Goal: Information Seeking & Learning: Learn about a topic

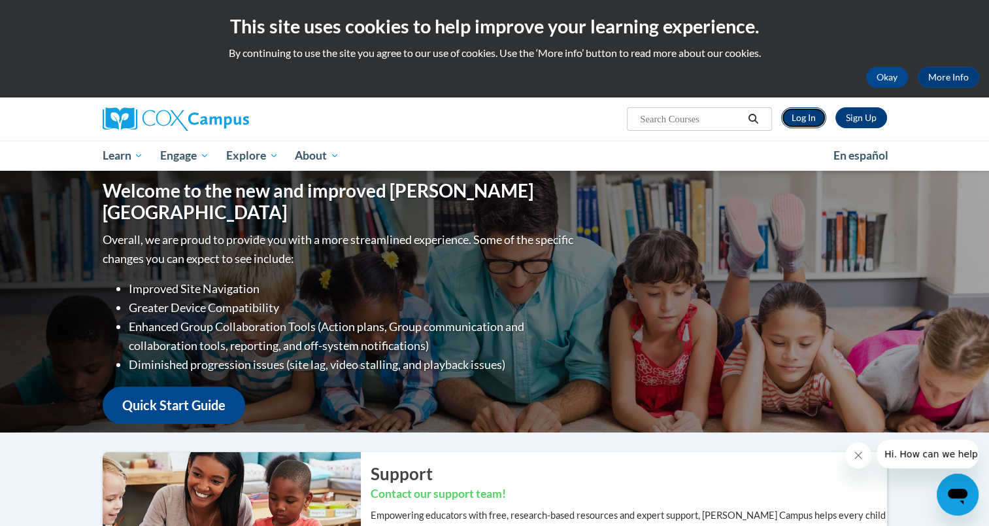
click at [804, 114] on link "Log In" at bounding box center [803, 117] width 45 height 21
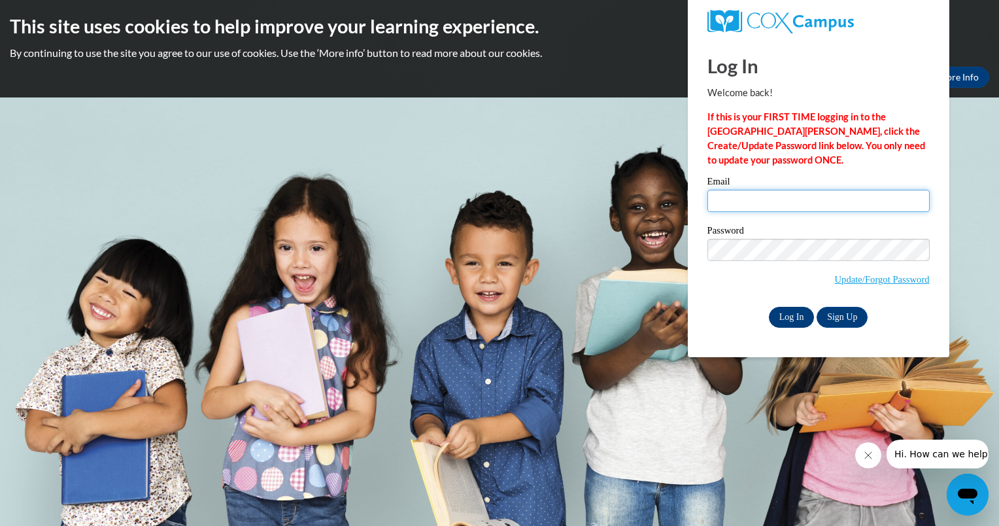
type input "cachaffee@butler.edu"
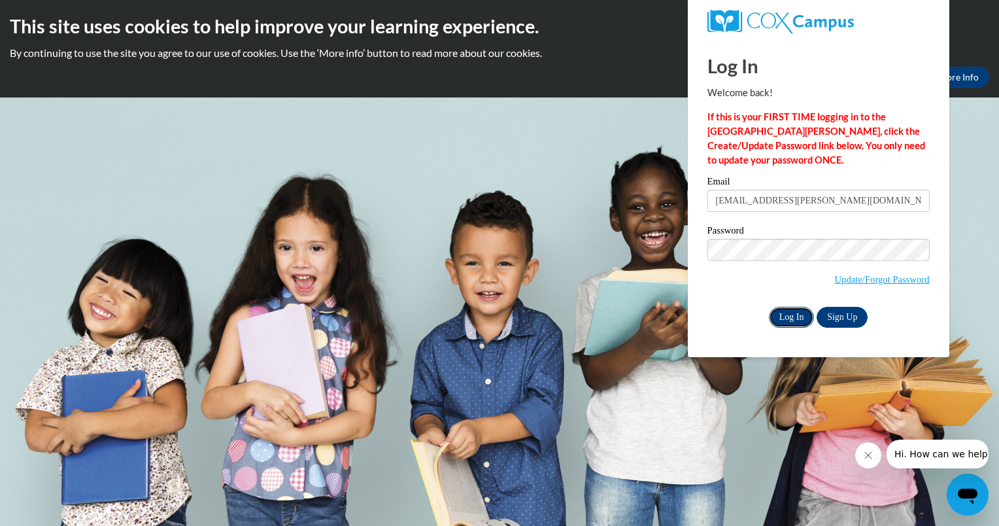
click at [799, 315] on input "Log In" at bounding box center [792, 317] width 46 height 21
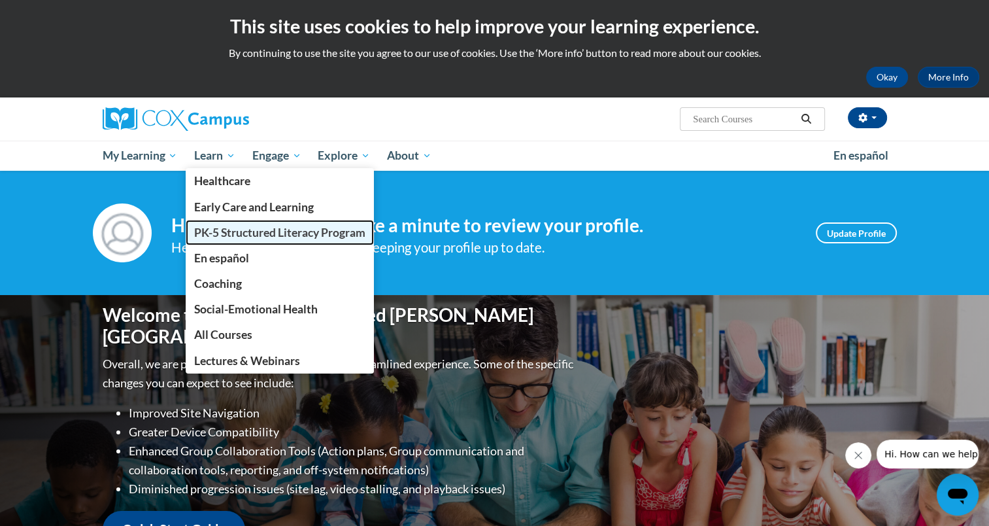
click at [235, 229] on span "PK-5 Structured Literacy Program" at bounding box center [279, 233] width 171 height 14
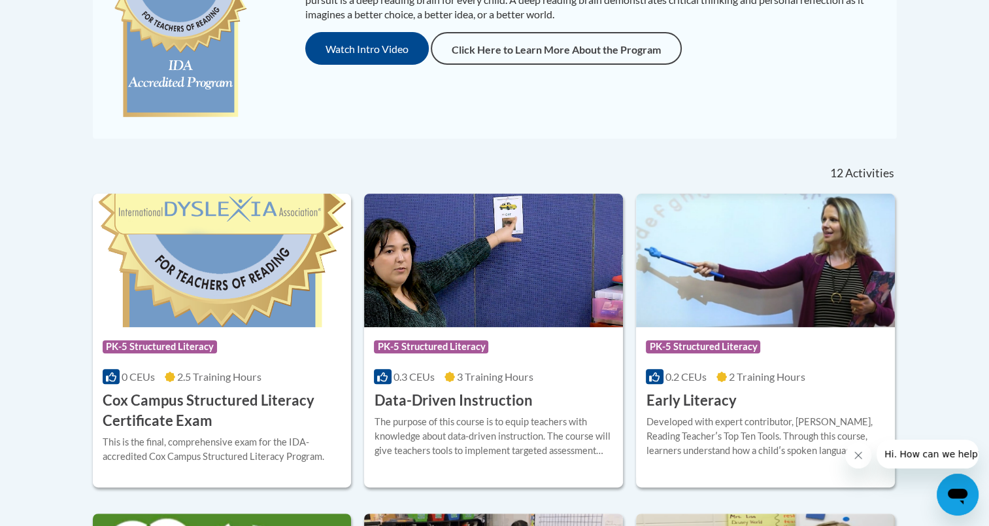
scroll to position [403, 0]
click at [231, 398] on h3 "Cox Campus Structured Literacy Certificate Exam" at bounding box center [222, 410] width 239 height 41
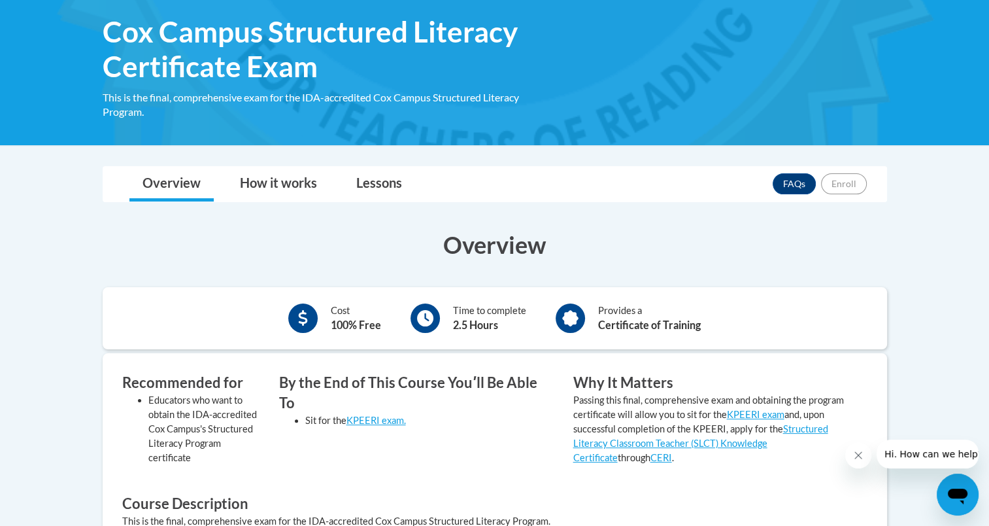
scroll to position [203, 0]
click at [282, 177] on link "How it works" at bounding box center [278, 184] width 103 height 35
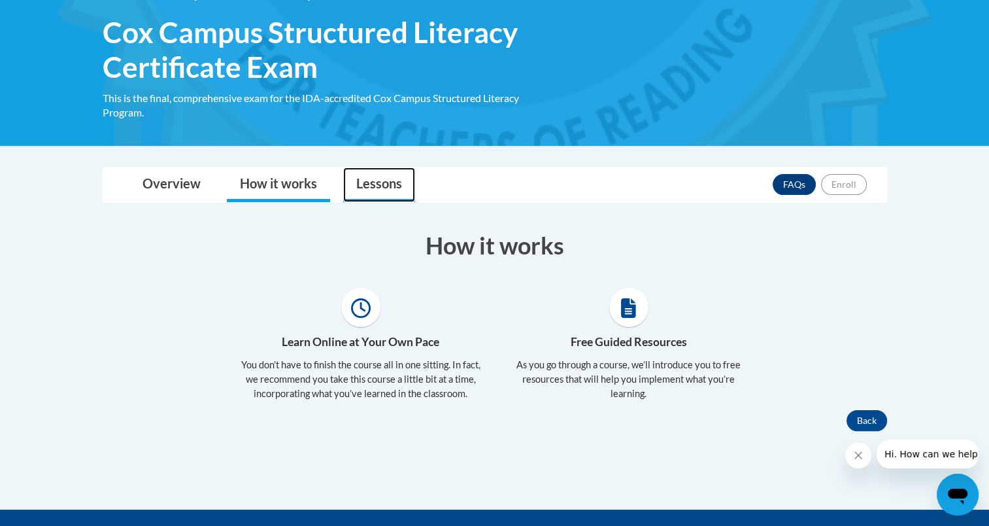
click at [372, 180] on link "Lessons" at bounding box center [379, 184] width 72 height 35
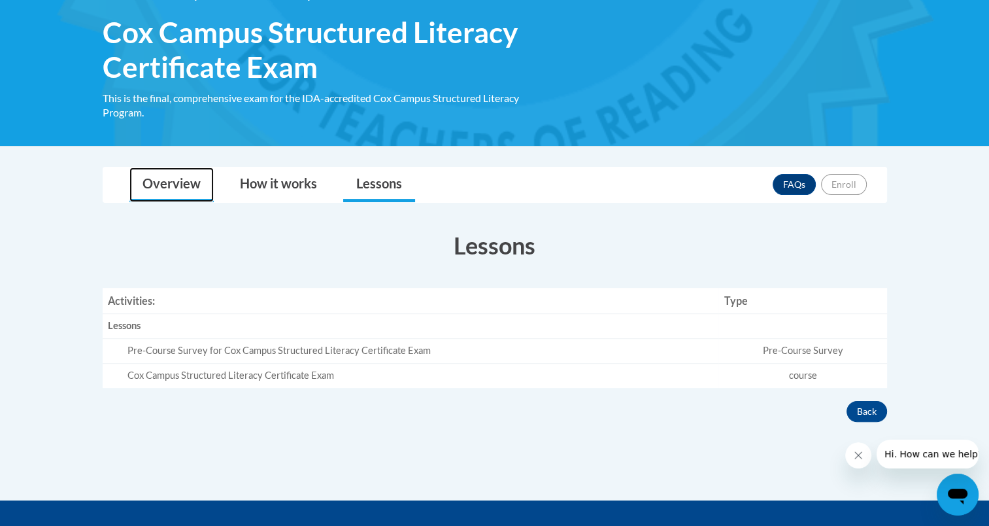
click at [161, 183] on link "Overview" at bounding box center [171, 184] width 84 height 35
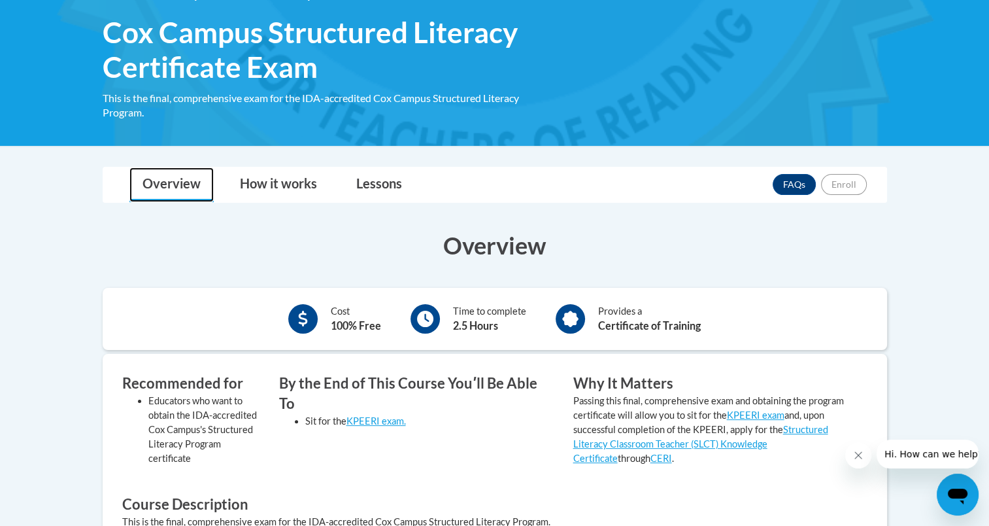
scroll to position [0, 0]
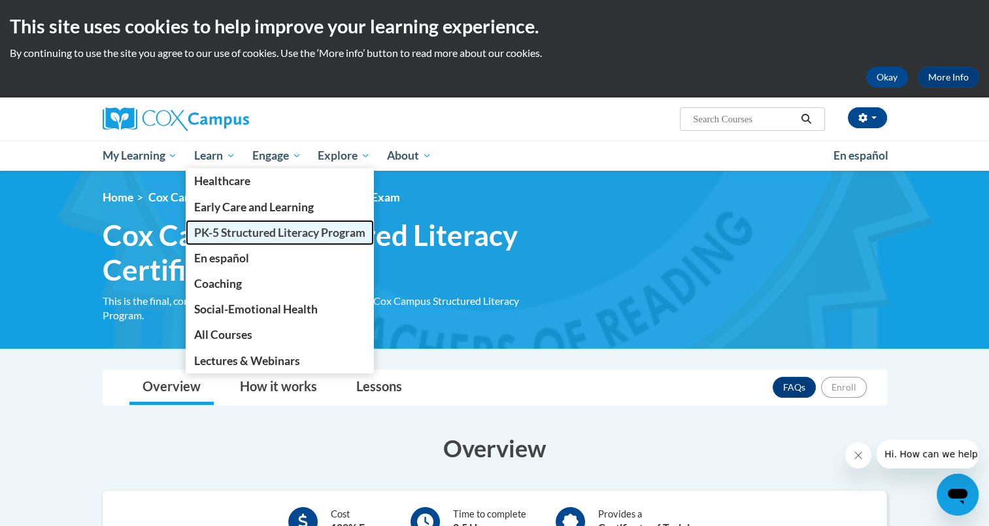
click at [254, 230] on span "PK-5 Structured Literacy Program" at bounding box center [279, 233] width 171 height 14
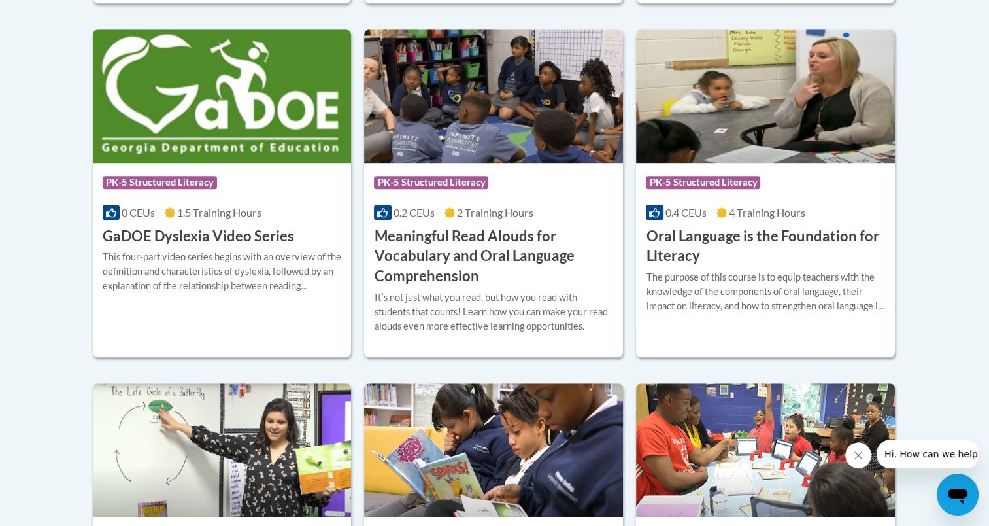
scroll to position [902, 0]
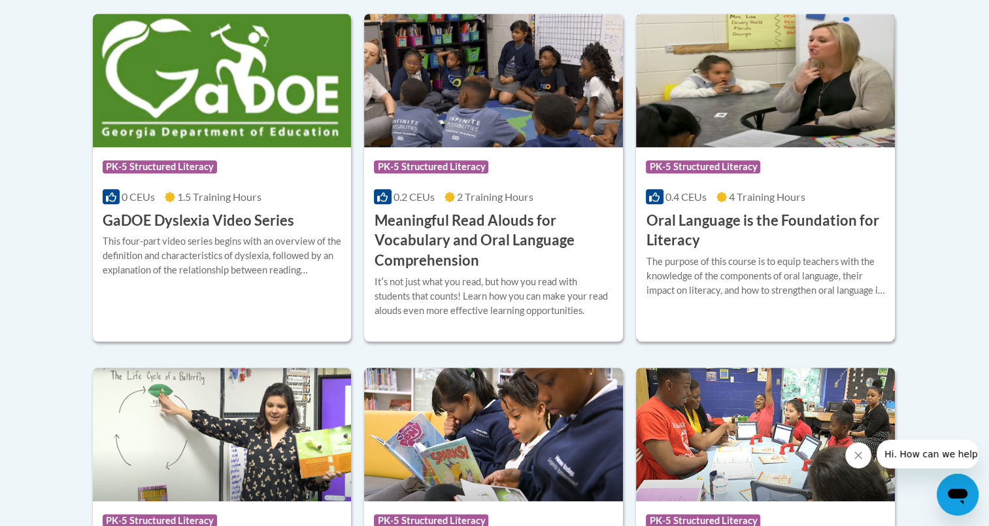
click at [715, 230] on h3 "Oral Language is the Foundation for Literacy" at bounding box center [765, 231] width 239 height 41
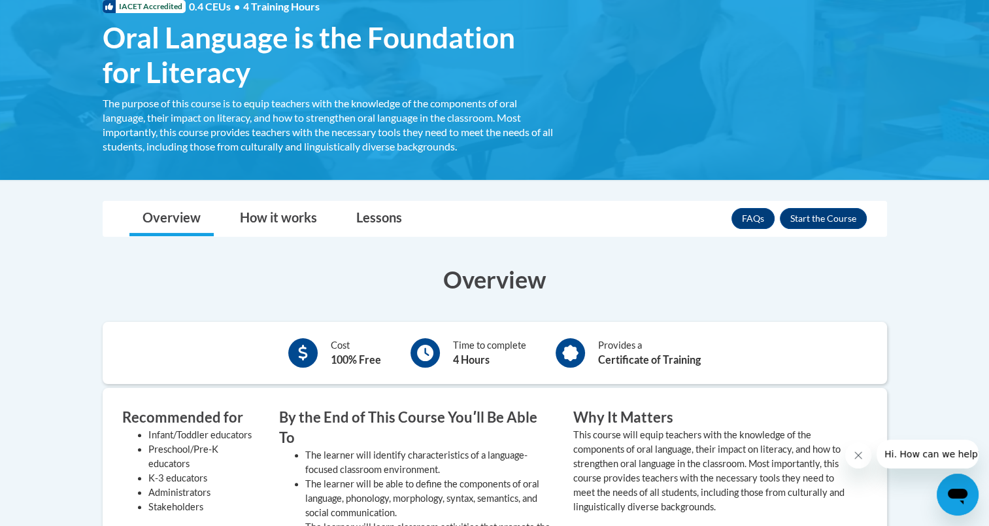
scroll to position [212, 0]
click at [367, 220] on link "Lessons" at bounding box center [379, 218] width 72 height 35
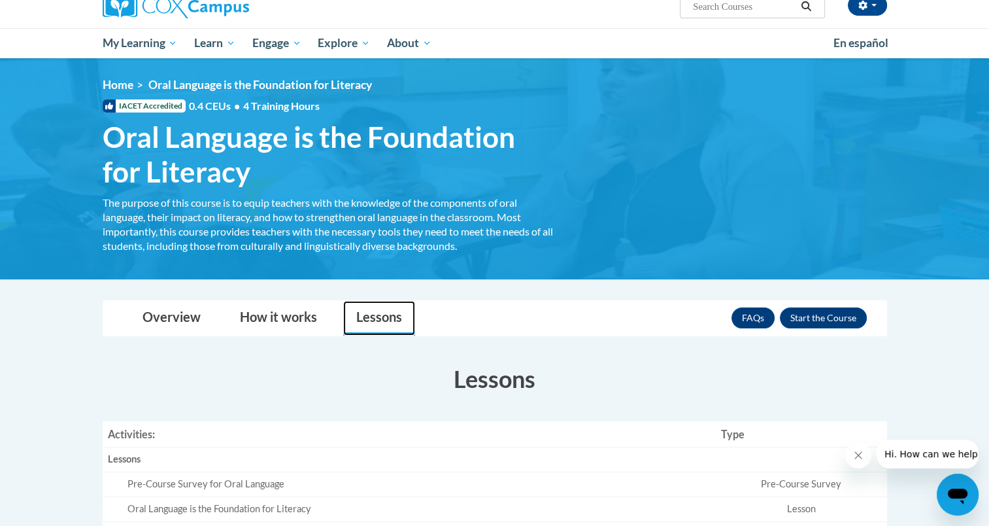
scroll to position [102, 0]
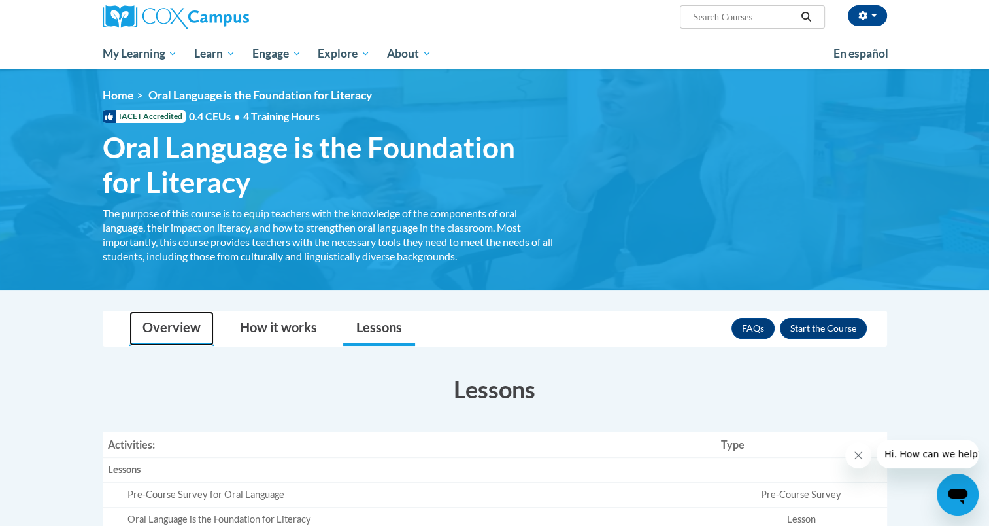
click at [177, 333] on link "Overview" at bounding box center [171, 328] width 84 height 35
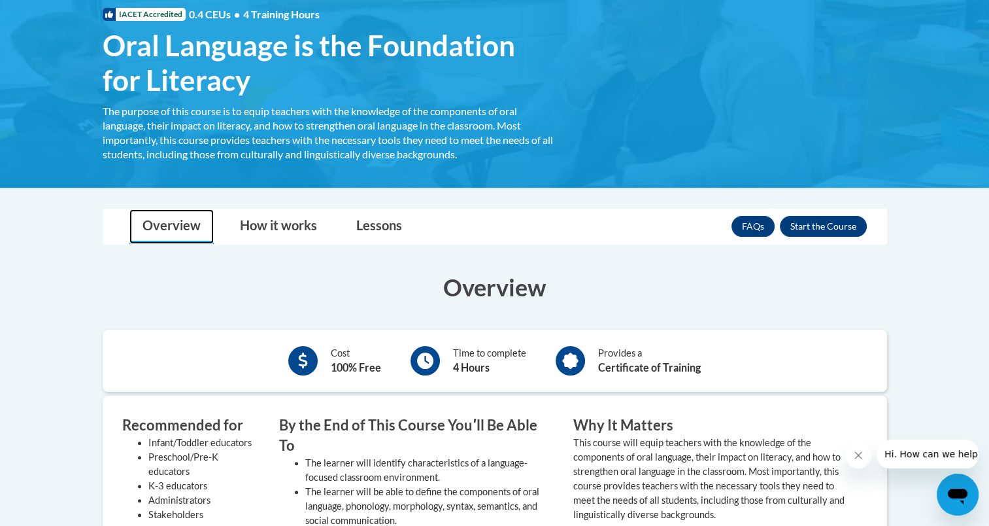
scroll to position [205, 0]
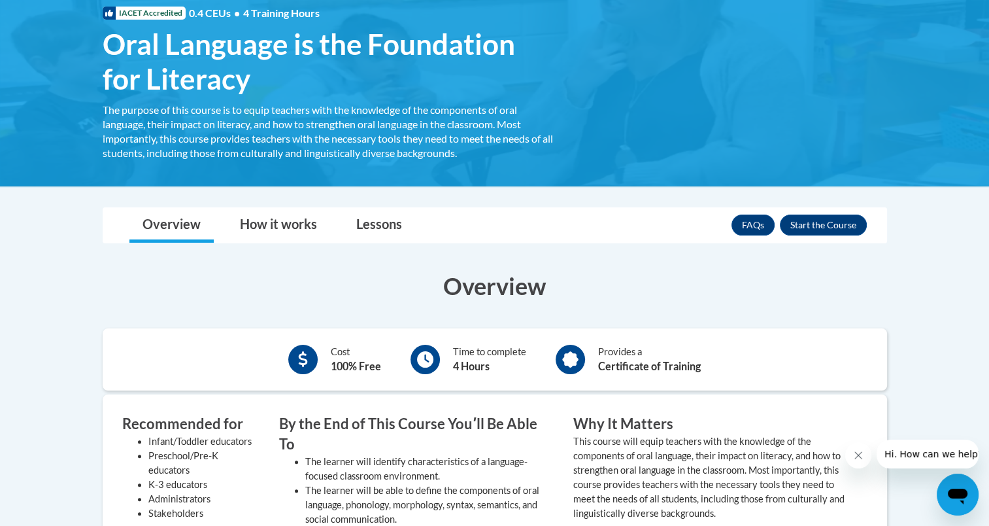
click at [496, 389] on div "Cost 100% Free Time to complete 4 Hours Provides a Certificate of Training" at bounding box center [495, 359] width 784 height 62
